Goal: Transaction & Acquisition: Purchase product/service

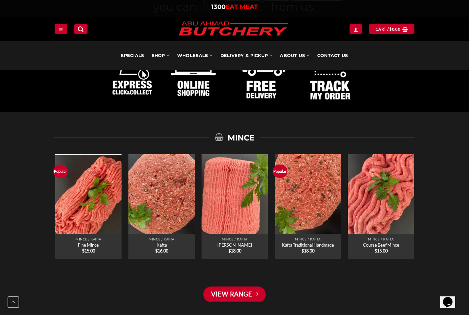
scroll to position [434, 0]
click at [247, 243] on link "[PERSON_NAME]" at bounding box center [234, 244] width 35 height 5
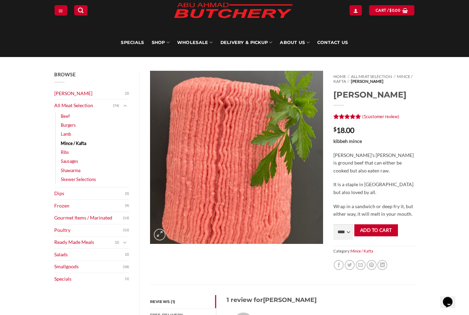
scroll to position [23, 0]
click at [346, 232] on select "**** * *** * *** * *** * *** * *** * *** * *** * *** * *** ** **** ** **** ** *…" at bounding box center [343, 231] width 20 height 15
click at [385, 231] on button "Add to cart" at bounding box center [376, 230] width 44 height 12
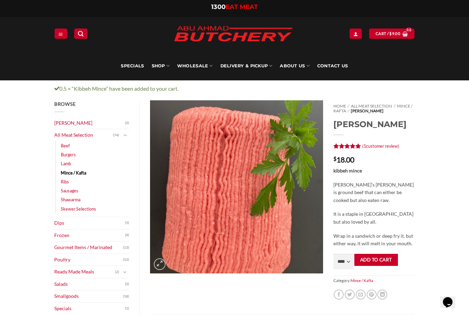
click at [76, 171] on link "Mince / Kafta" at bounding box center [73, 172] width 25 height 9
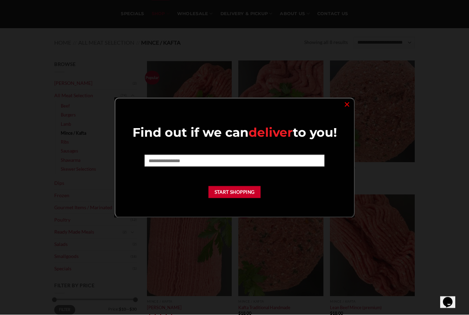
scroll to position [52, 0]
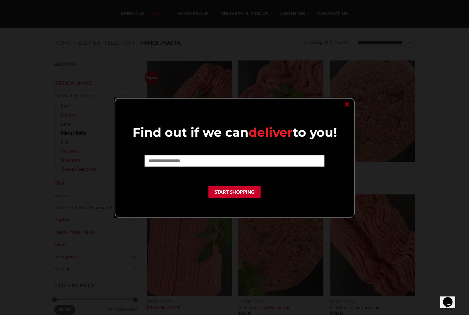
click at [347, 104] on link "×" at bounding box center [347, 103] width 10 height 9
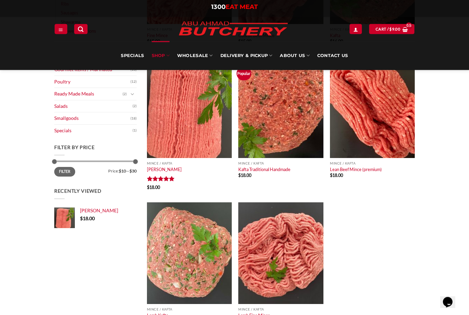
scroll to position [190, 0]
click at [293, 127] on img at bounding box center [280, 107] width 85 height 102
click at [295, 116] on img at bounding box center [280, 107] width 85 height 102
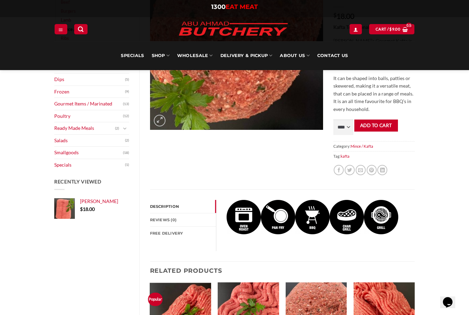
scroll to position [137, 0]
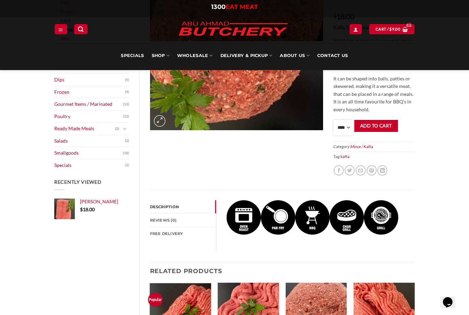
click at [346, 125] on select "**** * *** * *** * *** * *** * *** * *** * *** * *** * *** ** **** ** **** ** *…" at bounding box center [343, 127] width 20 height 15
select select "*"
click at [383, 123] on button "Add to cart" at bounding box center [376, 126] width 44 height 12
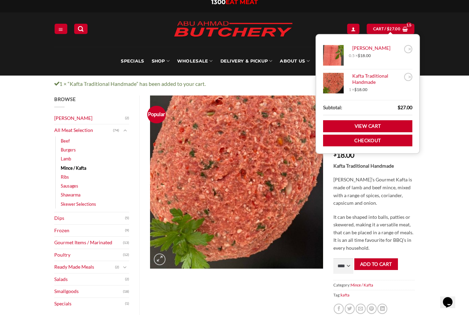
scroll to position [6, 0]
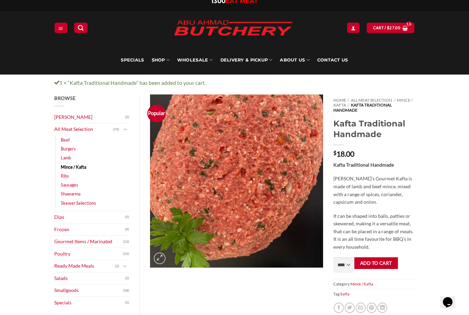
click at [66, 163] on link "Mince / Kafta" at bounding box center [73, 166] width 25 height 9
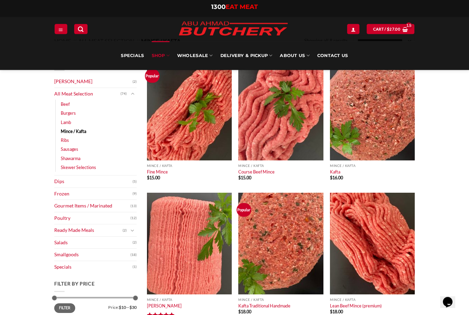
scroll to position [50, 0]
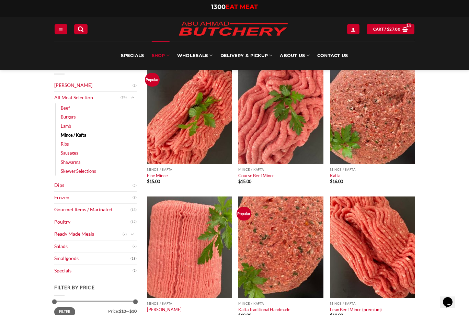
click at [63, 145] on link "Ribs" at bounding box center [65, 143] width 8 height 9
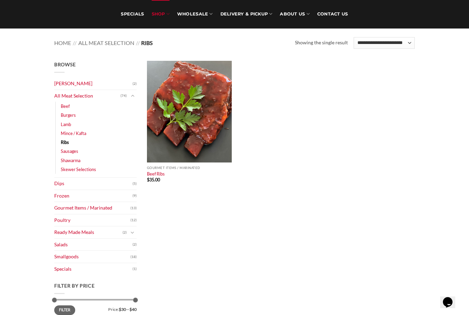
scroll to position [52, 0]
click at [65, 172] on link "Skewer Selections" at bounding box center [78, 169] width 35 height 9
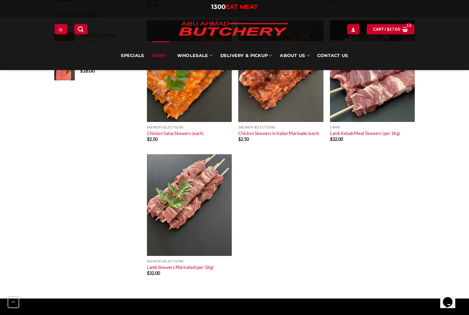
scroll to position [372, 0]
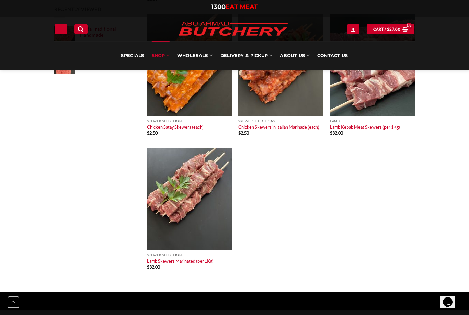
click at [163, 216] on img at bounding box center [189, 199] width 85 height 102
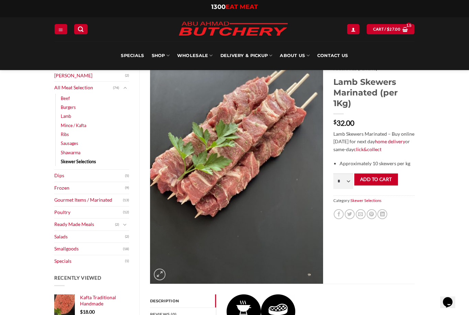
scroll to position [41, 0]
click at [54, 183] on link "Frozen" at bounding box center [89, 188] width 71 height 12
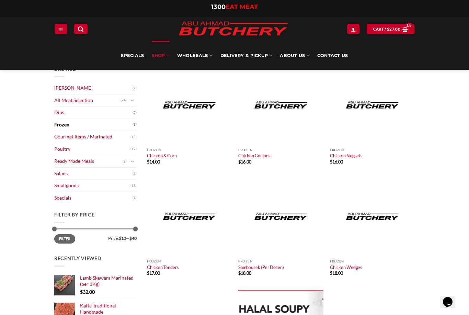
scroll to position [47, 0]
click at [57, 196] on link "Specials" at bounding box center [93, 198] width 78 height 12
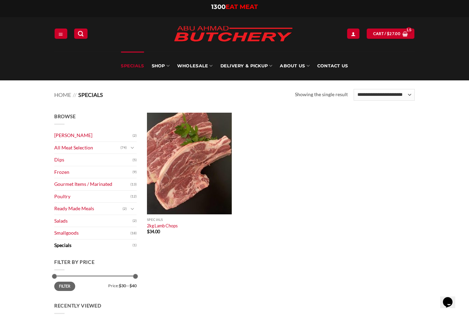
scroll to position [17, 0]
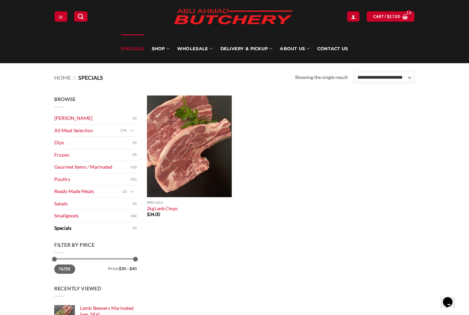
click at [60, 202] on link "Salads" at bounding box center [93, 204] width 78 height 12
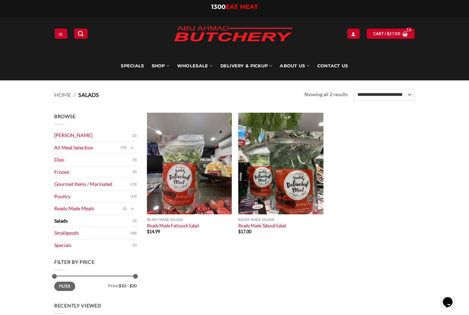
click at [89, 208] on link "Ready Made Meals" at bounding box center [88, 209] width 68 height 12
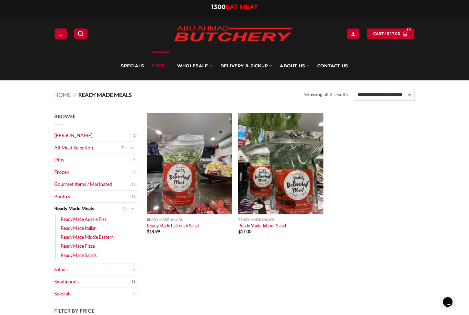
click at [82, 187] on link "Gourmet Items / Marinated" at bounding box center [92, 184] width 76 height 12
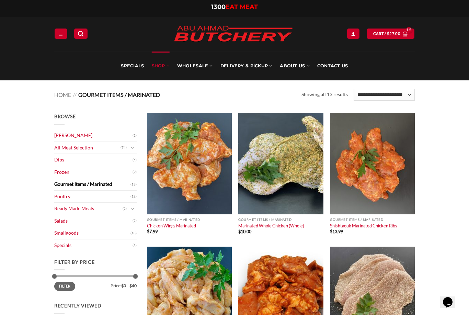
click at [59, 146] on link "All Meat Selection" at bounding box center [87, 148] width 66 height 12
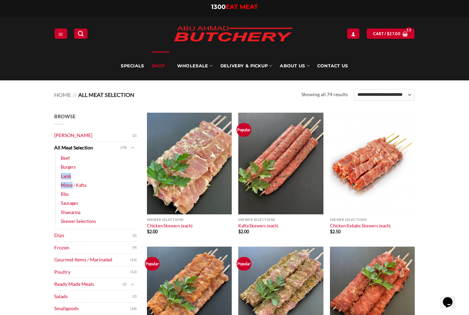
click at [63, 178] on link "Lamb" at bounding box center [66, 176] width 10 height 9
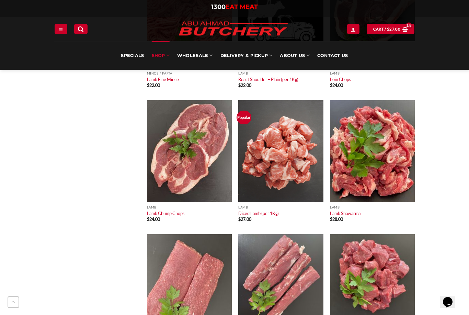
scroll to position [682, 0]
click at [291, 173] on img at bounding box center [280, 151] width 85 height 102
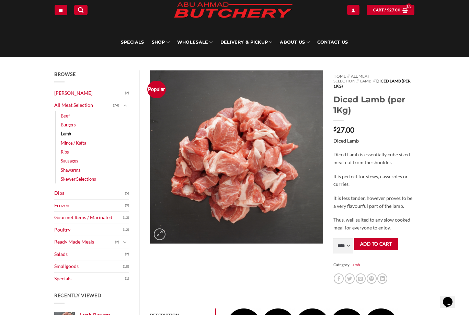
scroll to position [24, 0]
click at [349, 240] on select "**** * *** * *** * *** * *** * *** * *** * *** * *** * *** ** **** ** **** ** *…" at bounding box center [343, 245] width 20 height 15
select select "***"
click at [373, 238] on button "Add to cart" at bounding box center [376, 244] width 44 height 12
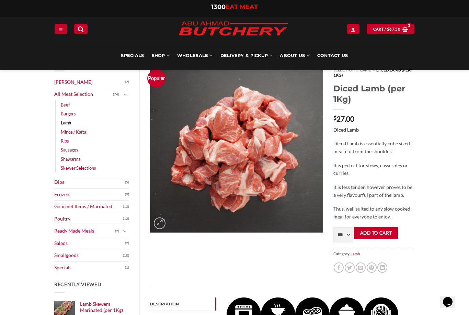
scroll to position [0, 0]
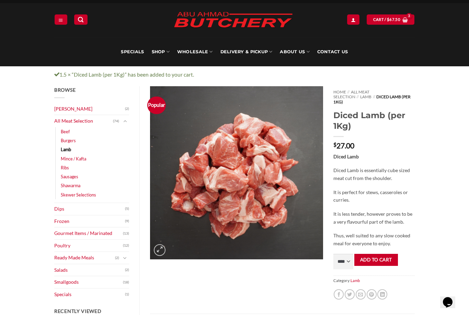
scroll to position [21, 0]
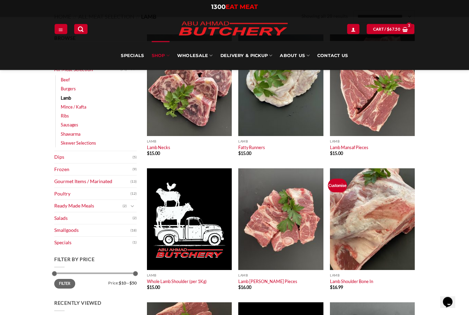
scroll to position [78, 0]
click at [64, 124] on link "Sausages" at bounding box center [70, 124] width 18 height 9
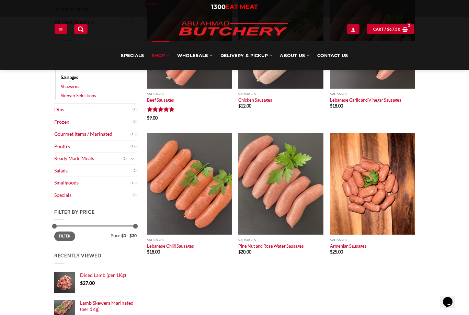
scroll to position [126, 0]
click at [393, 198] on img at bounding box center [372, 184] width 85 height 102
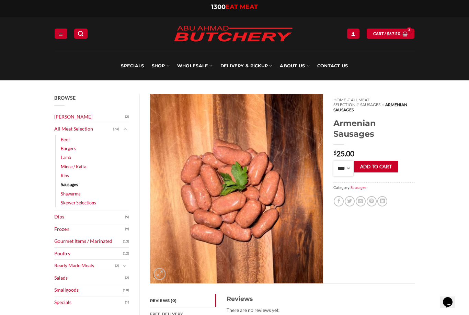
click at [348, 164] on select "**** * *** * *** * *** * *** * *** * *** * *** * *** * *** ** **** ** **** ** *…" at bounding box center [343, 168] width 20 height 15
click at [346, 170] on select "**** * *** * *** * *** * *** * *** * *** * *** * *** * *** ** **** ** **** ** *…" at bounding box center [343, 168] width 20 height 15
select select "****"
click at [377, 164] on button "Add to cart" at bounding box center [376, 167] width 44 height 12
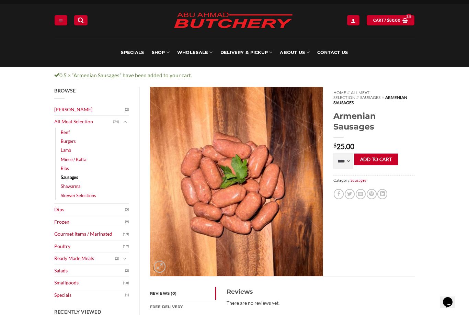
scroll to position [14, 0]
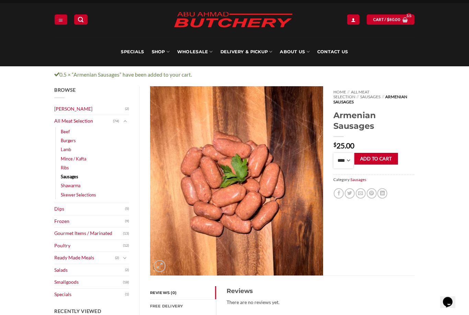
click at [340, 156] on select "**** * *** * *** * *** * *** * *** * *** * *** * *** * *** ** **** ** **** ** *…" at bounding box center [343, 160] width 20 height 15
select select "*"
click at [384, 153] on button "Add to cart" at bounding box center [376, 159] width 44 height 12
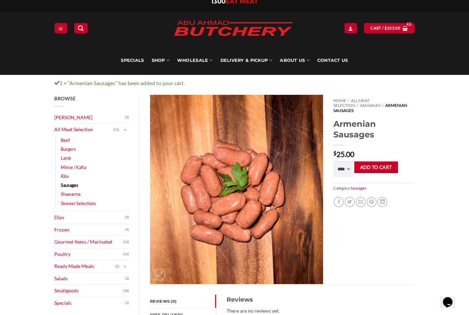
scroll to position [6, 0]
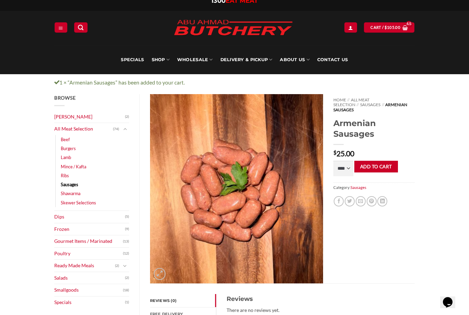
click at [68, 199] on link "Skewer Selections" at bounding box center [78, 202] width 35 height 9
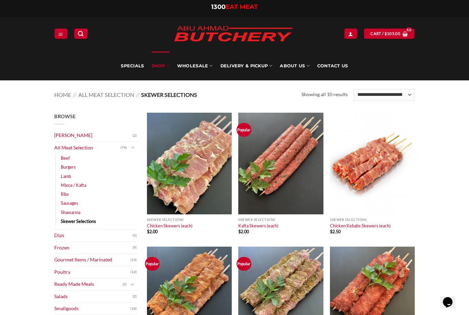
click at [62, 156] on link "Beef" at bounding box center [65, 158] width 9 height 9
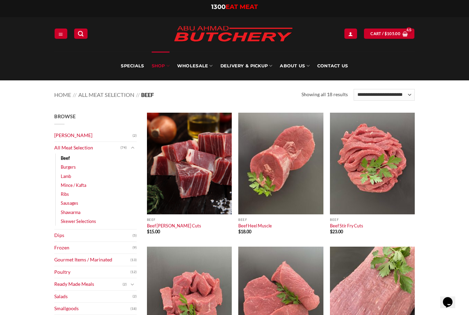
click at [62, 193] on link "Ribs" at bounding box center [65, 194] width 8 height 9
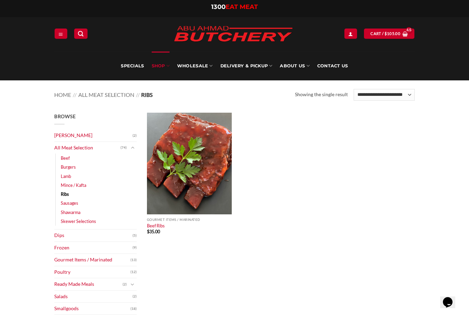
click at [63, 211] on link "Shawarma" at bounding box center [71, 212] width 20 height 9
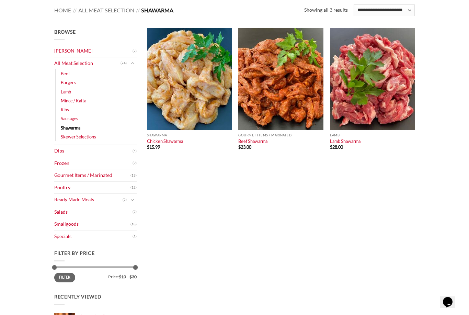
scroll to position [90, 0]
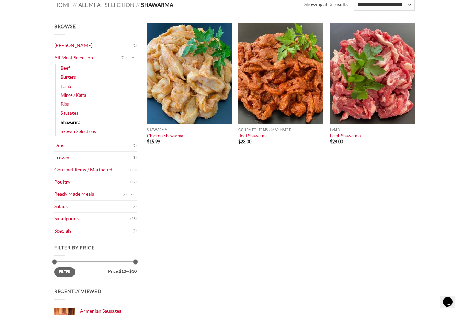
click at [60, 181] on link "Poultry" at bounding box center [92, 183] width 76 height 12
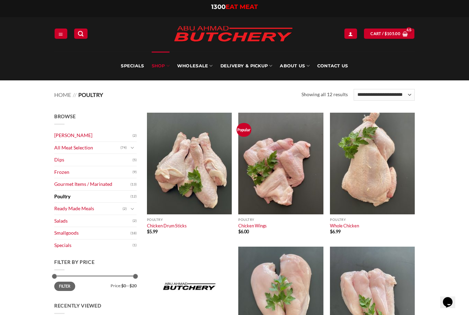
click at [293, 173] on img at bounding box center [280, 164] width 85 height 102
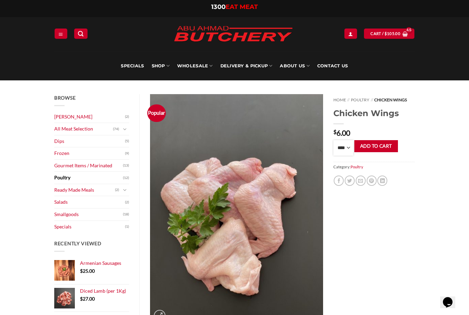
click at [346, 148] on select "**** * *** * *** * *** * *** * *** * *** * *** * *** * *** ** **** ** **** ** *…" at bounding box center [343, 147] width 20 height 15
select select "***"
click at [383, 146] on button "Add to cart" at bounding box center [376, 146] width 44 height 12
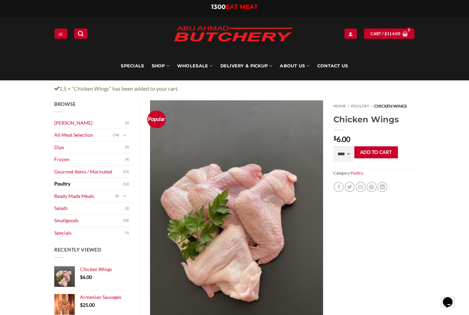
click at [388, 35] on bdi "$ 114.00" at bounding box center [393, 33] width 16 height 4
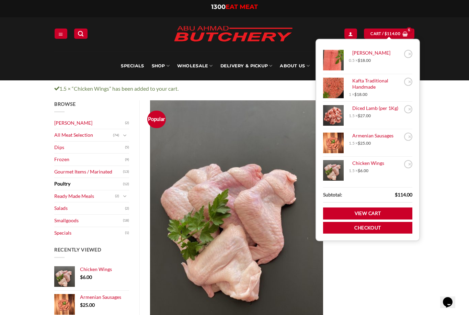
click at [367, 84] on link "Kafta Traditional Handmade" at bounding box center [375, 84] width 53 height 13
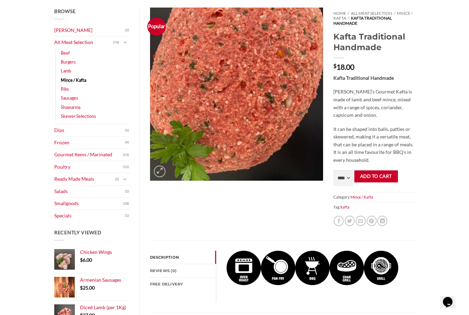
scroll to position [87, 0]
click at [346, 178] on select "**** * *** * *** * *** * *** * *** * *** * *** * *** * *** ** **** ** **** ** *…" at bounding box center [343, 177] width 20 height 15
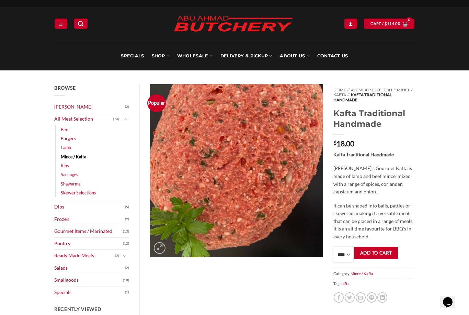
scroll to position [0, 0]
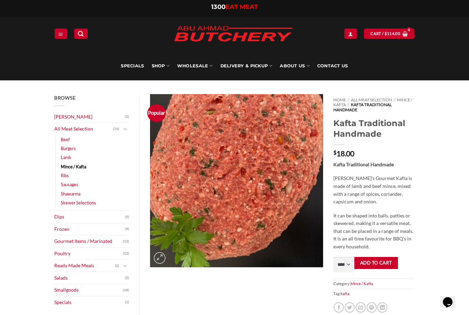
click at [408, 33] on link "Cart / $ 114.00" at bounding box center [389, 34] width 50 height 10
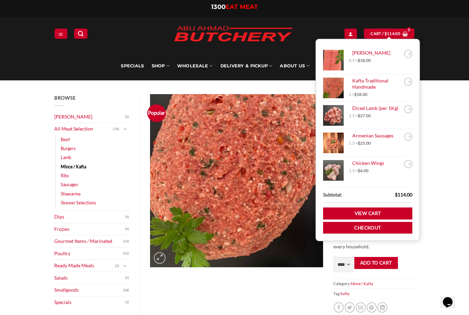
click at [407, 83] on link "×" at bounding box center [408, 82] width 8 height 8
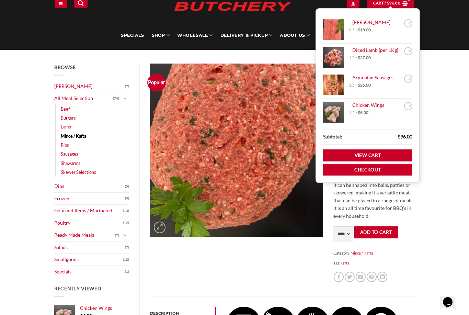
scroll to position [32, 0]
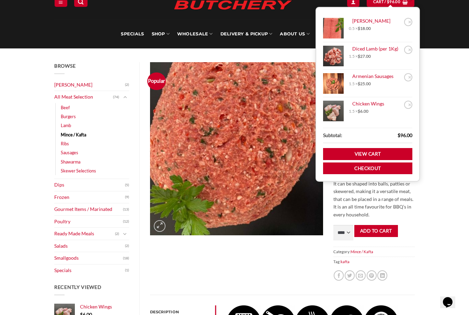
click at [458, 132] on div "Browse [PERSON_NAME] (2) All Meat Selection (74) Beef (18) Burgers (4) Lamb (28…" at bounding box center [234, 293] width 469 height 490
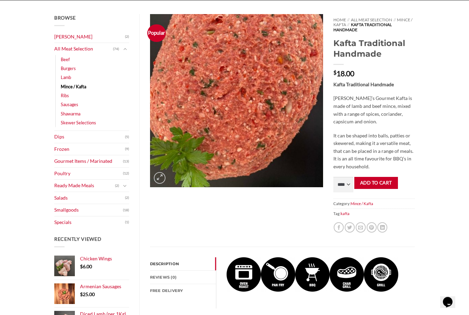
scroll to position [80, 0]
click at [348, 185] on select "**** * *** * *** * *** * *** * *** * *** * *** * *** * *** ** **** ** **** ** *…" at bounding box center [343, 184] width 20 height 15
select select "***"
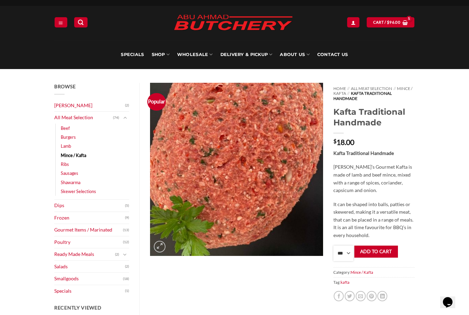
scroll to position [0, 0]
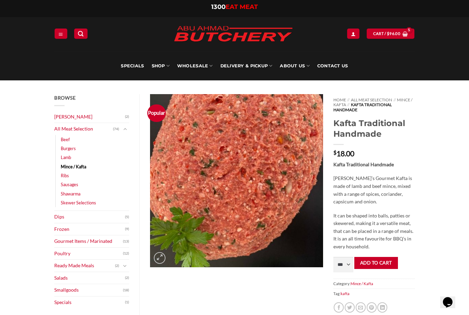
click at [392, 30] on link "Cart / $ 96.00" at bounding box center [391, 34] width 48 height 10
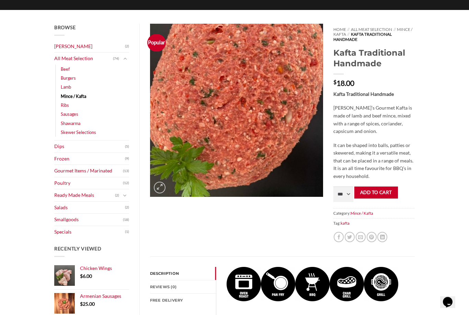
scroll to position [70, 0]
click at [382, 191] on button "Add to cart" at bounding box center [376, 192] width 44 height 12
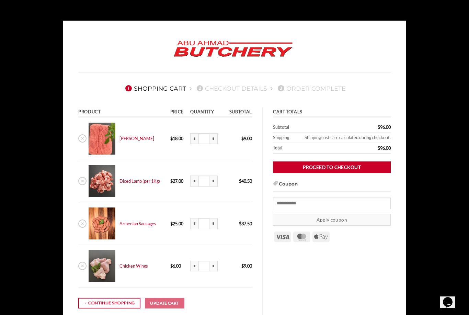
click at [439, 67] on body "1 Shopping Cart 2 Checkout details 3 Order Complete Product Price Quantity Subt…" at bounding box center [234, 224] width 469 height 407
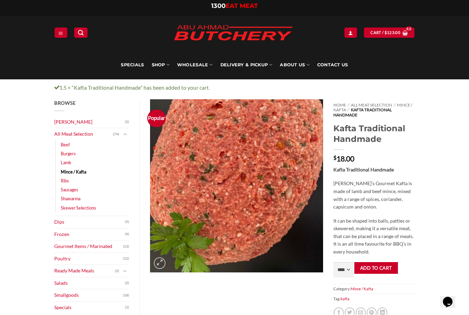
scroll to position [1, 0]
click at [55, 220] on link "Dips" at bounding box center [89, 222] width 71 height 12
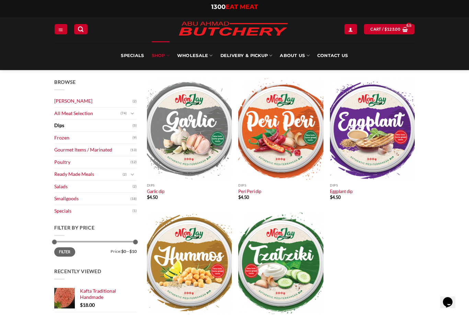
scroll to position [34, 0]
click at [55, 196] on link "Smallgoods" at bounding box center [92, 199] width 76 height 12
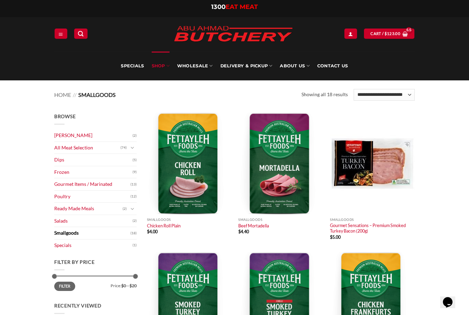
click at [395, 32] on bdi "$ 123.00" at bounding box center [393, 33] width 16 height 4
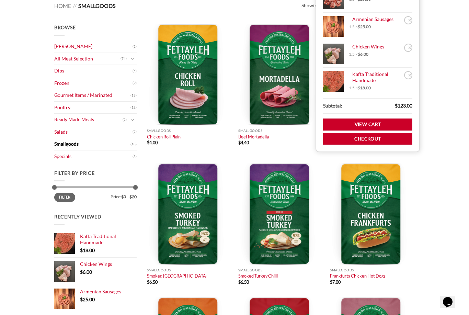
scroll to position [89, 0]
click at [387, 123] on link "View cart" at bounding box center [367, 124] width 89 height 12
